Goal: Information Seeking & Learning: Understand process/instructions

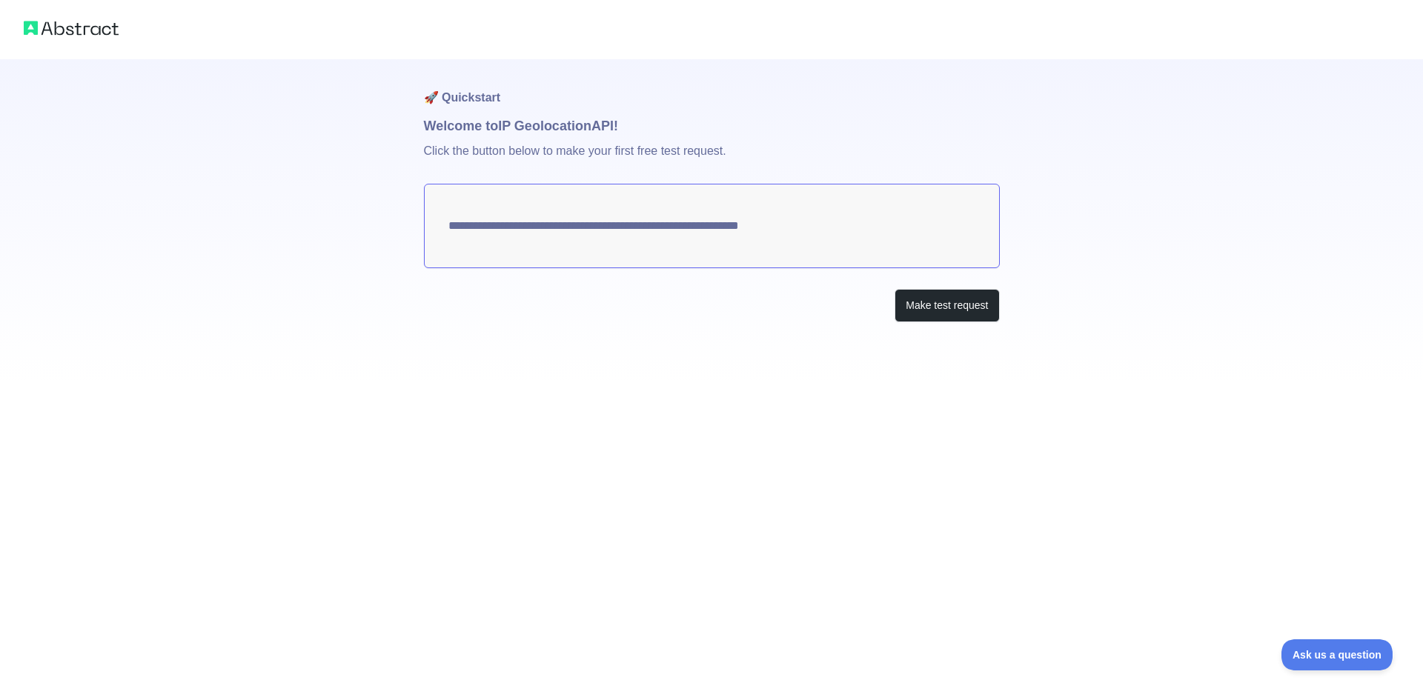
click at [740, 221] on textarea "**********" at bounding box center [712, 226] width 576 height 85
click at [921, 315] on button "Make test request" at bounding box center [947, 305] width 105 height 33
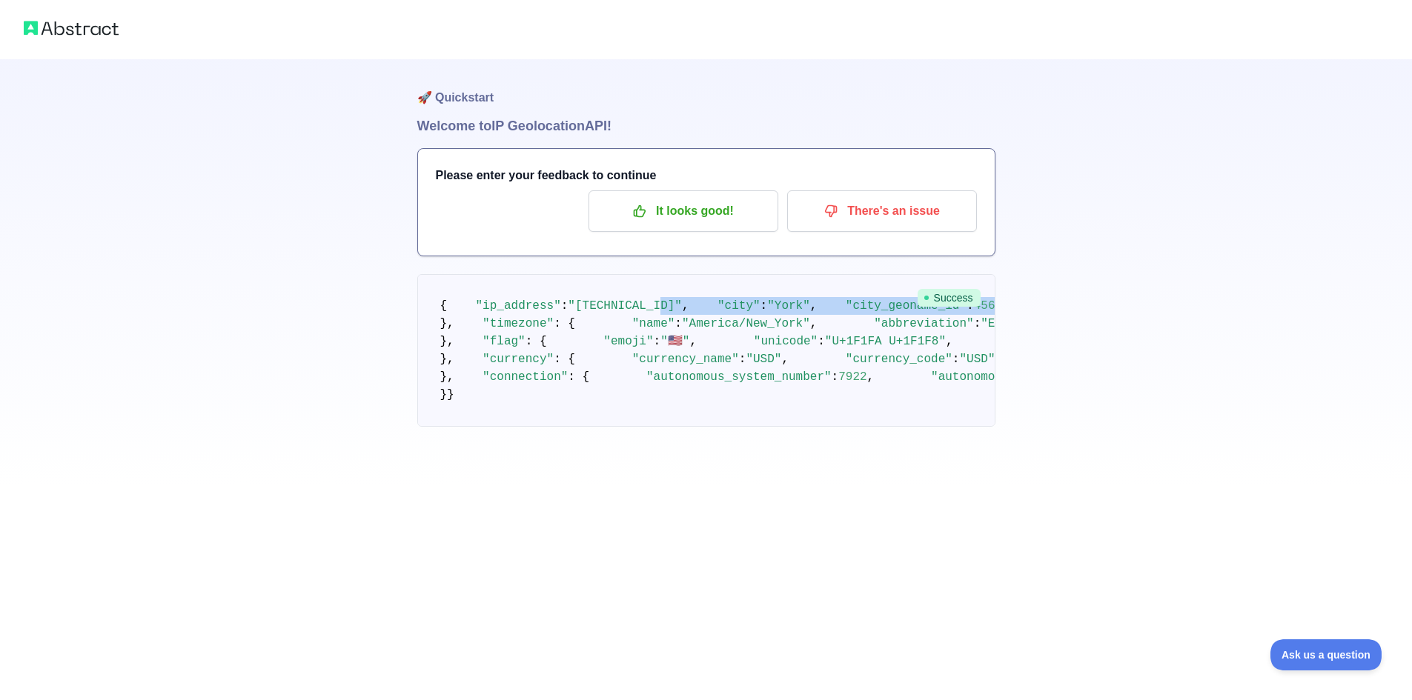
drag, startPoint x: 643, startPoint y: 325, endPoint x: 600, endPoint y: 391, distance: 79.2
click at [1372, 313] on span ""PA"" at bounding box center [1386, 305] width 28 height 13
